Goal: Task Accomplishment & Management: Use online tool/utility

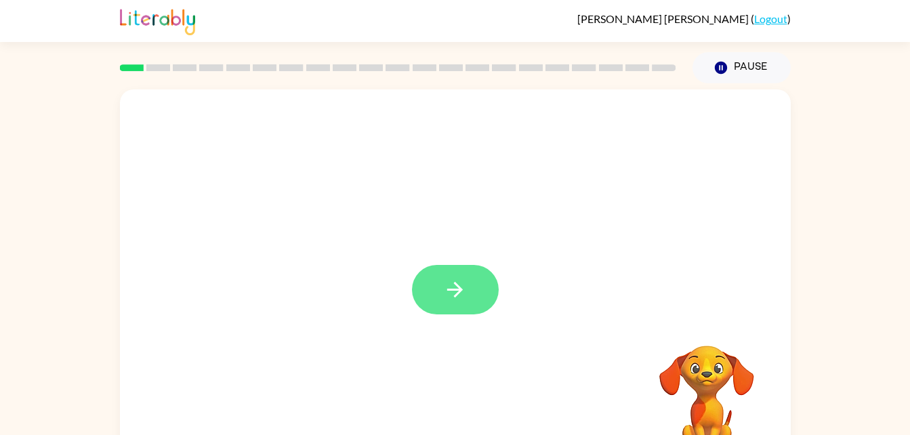
click at [453, 278] on icon "button" at bounding box center [455, 290] width 24 height 24
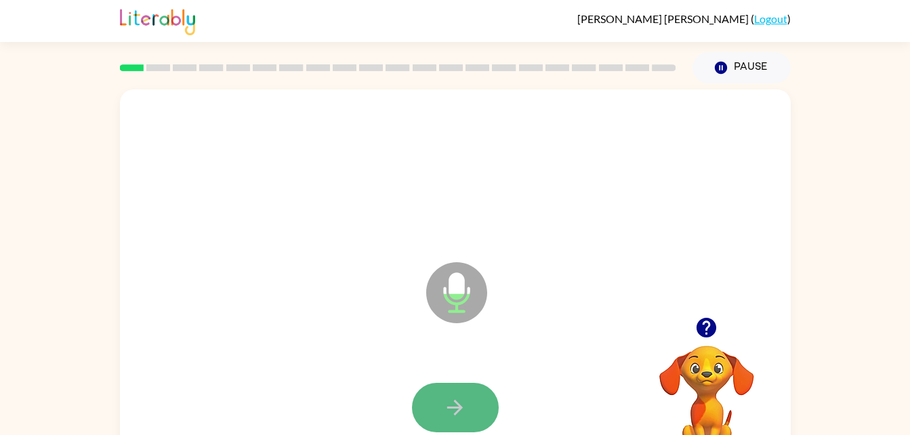
click at [453, 391] on button "button" at bounding box center [455, 407] width 87 height 49
click at [446, 414] on icon "button" at bounding box center [455, 408] width 24 height 24
click at [457, 400] on icon "button" at bounding box center [455, 408] width 24 height 24
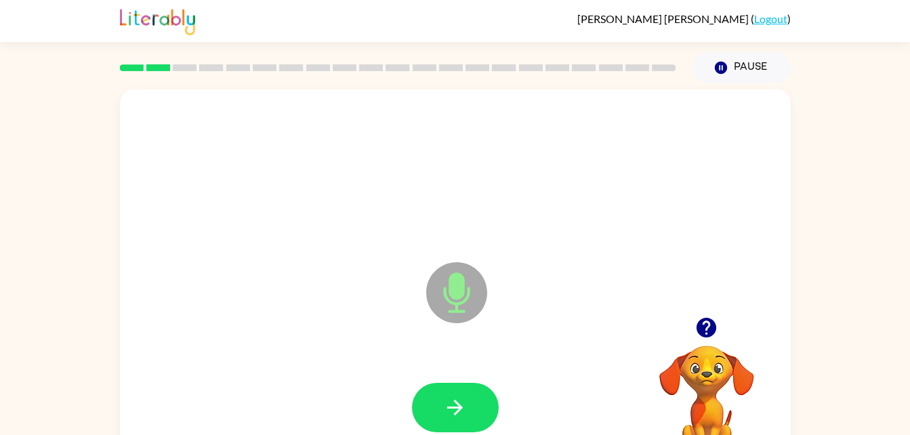
click at [707, 333] on icon "button" at bounding box center [707, 328] width 20 height 20
click at [459, 414] on icon "button" at bounding box center [455, 408] width 24 height 24
click at [434, 282] on icon at bounding box center [456, 292] width 61 height 61
click at [478, 279] on icon at bounding box center [456, 292] width 61 height 61
click at [470, 283] on icon at bounding box center [456, 292] width 61 height 61
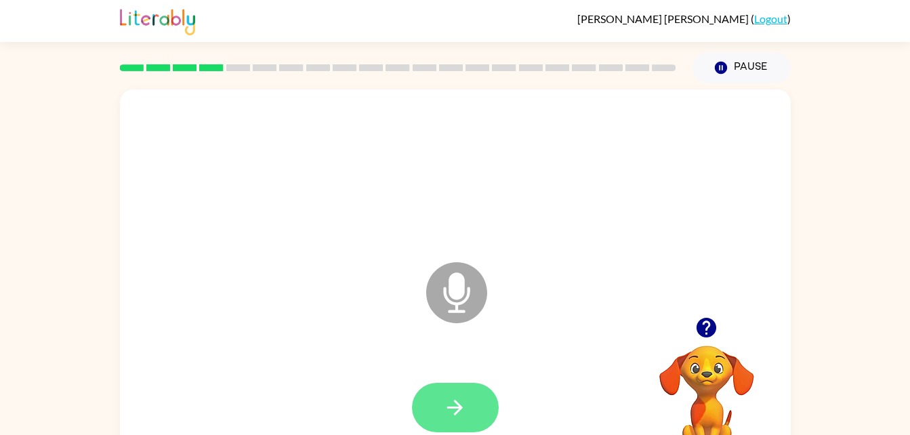
click at [450, 411] on icon "button" at bounding box center [455, 408] width 24 height 24
click at [702, 330] on icon "button" at bounding box center [707, 328] width 20 height 20
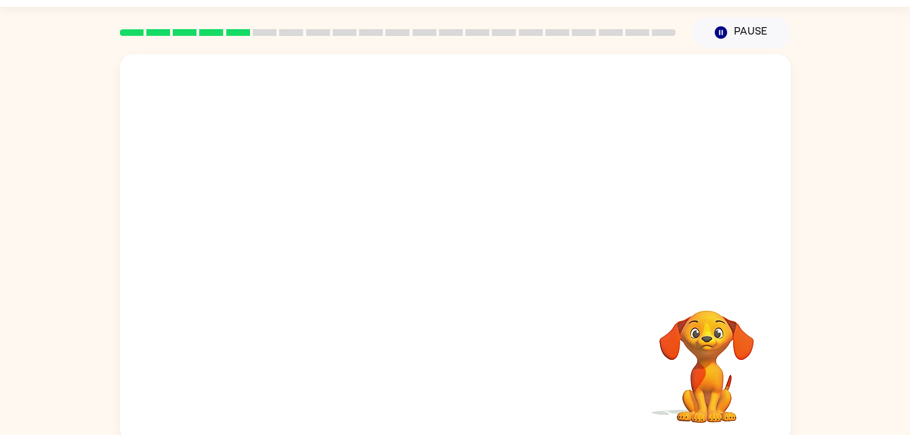
scroll to position [41, 0]
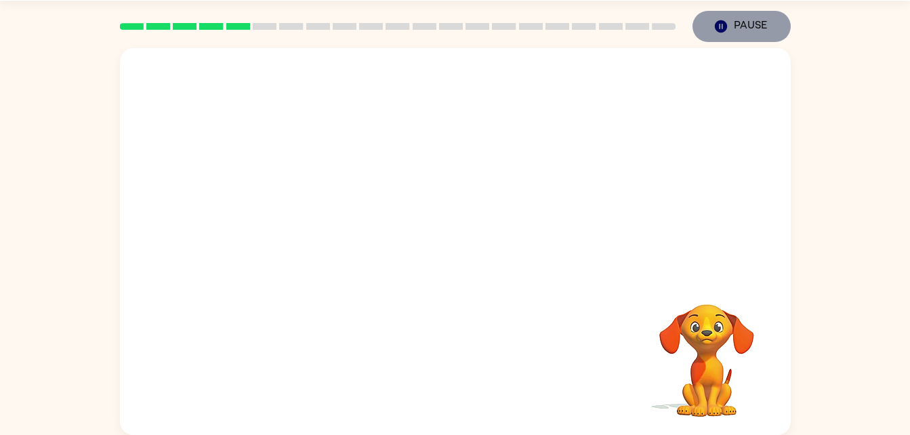
click at [753, 26] on button "Pause Pause" at bounding box center [741, 26] width 98 height 31
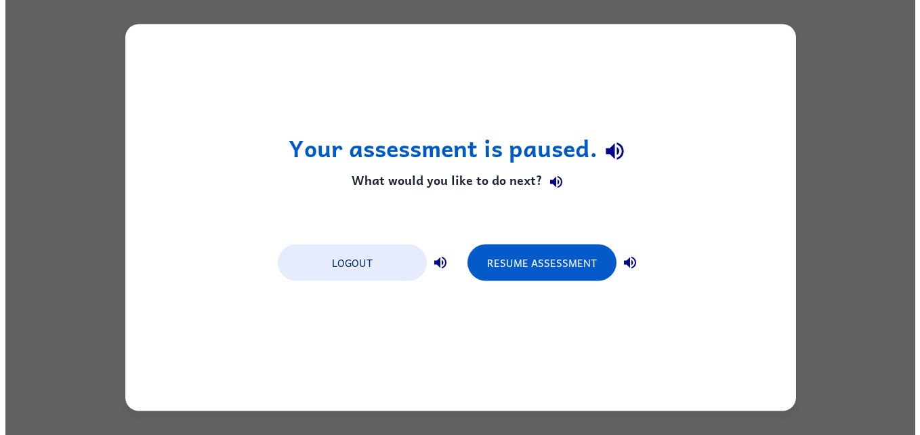
scroll to position [0, 0]
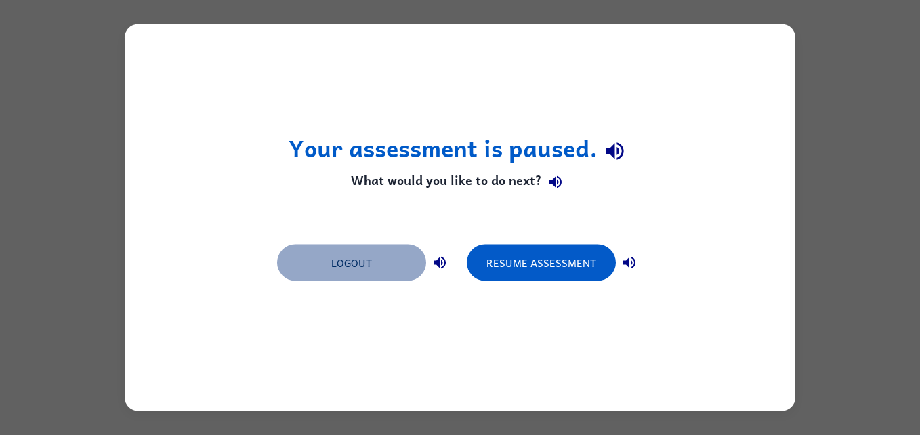
click at [360, 268] on button "Logout" at bounding box center [351, 263] width 149 height 37
